Goal: Task Accomplishment & Management: Use online tool/utility

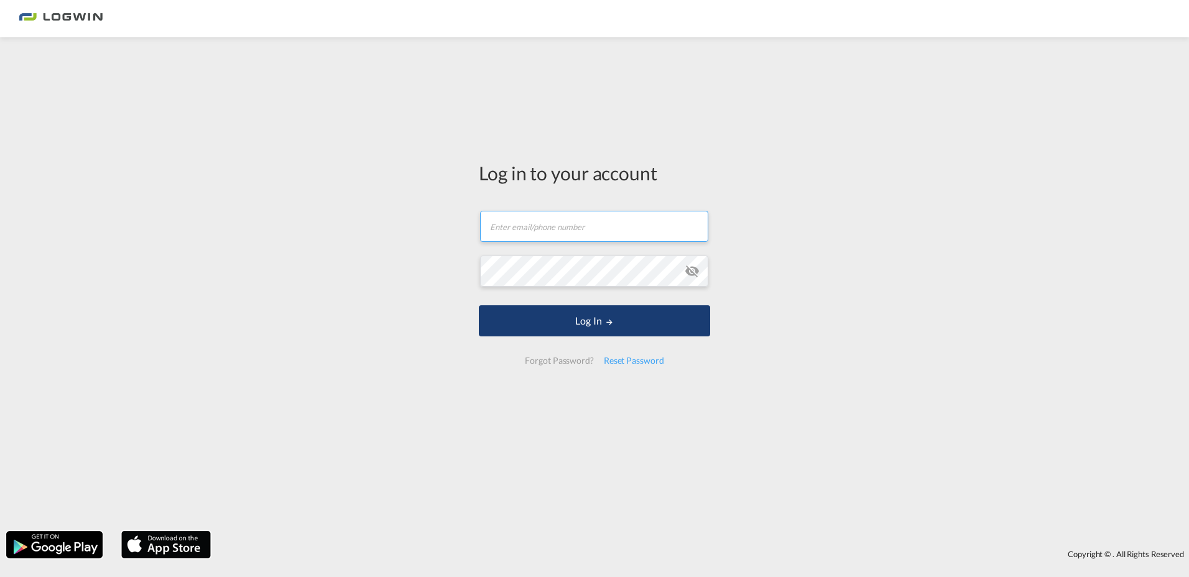
type input "[PERSON_NAME][EMAIL_ADDRESS][PERSON_NAME][DOMAIN_NAME]"
click at [616, 320] on button "Log In" at bounding box center [594, 320] width 231 height 31
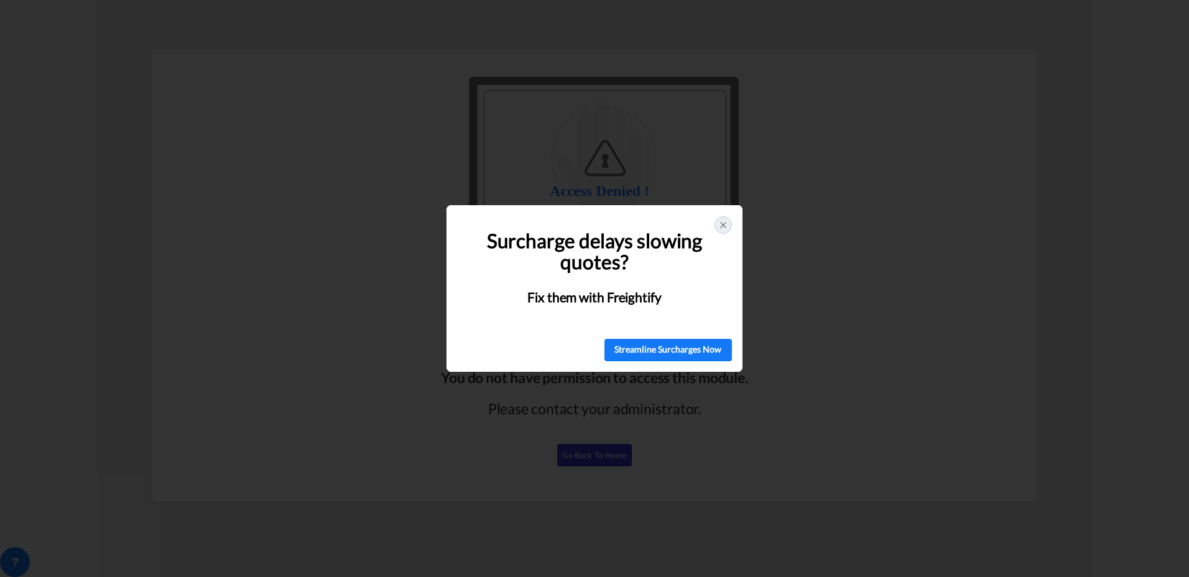
click at [722, 225] on icon at bounding box center [723, 225] width 5 height 5
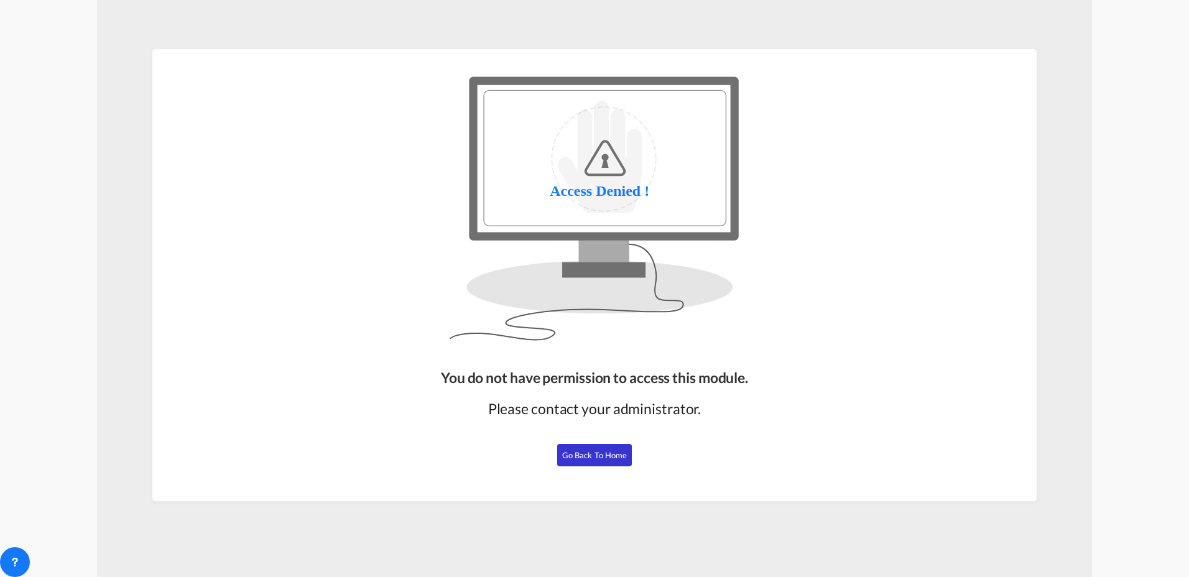
click at [575, 459] on span "Go Back to Home" at bounding box center [594, 455] width 65 height 10
